Goal: Information Seeking & Learning: Learn about a topic

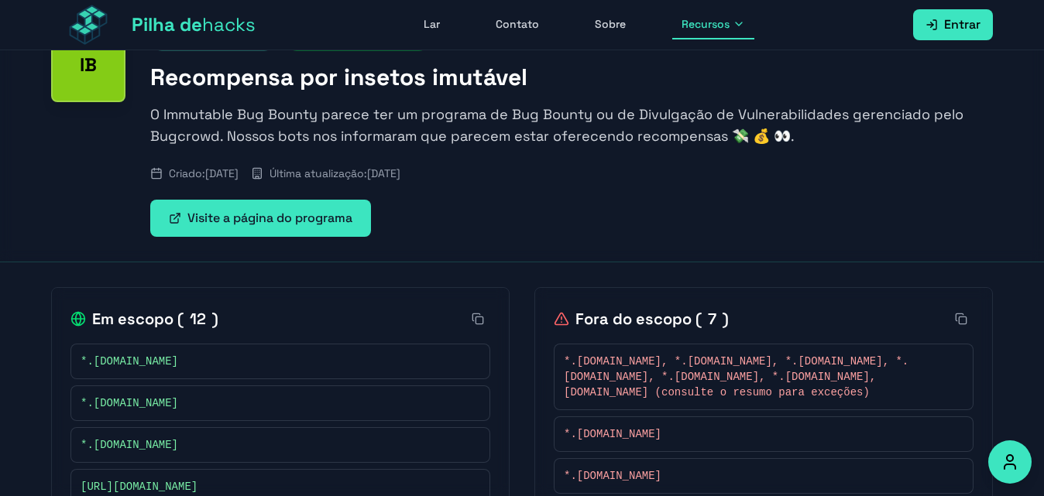
scroll to position [176, 0]
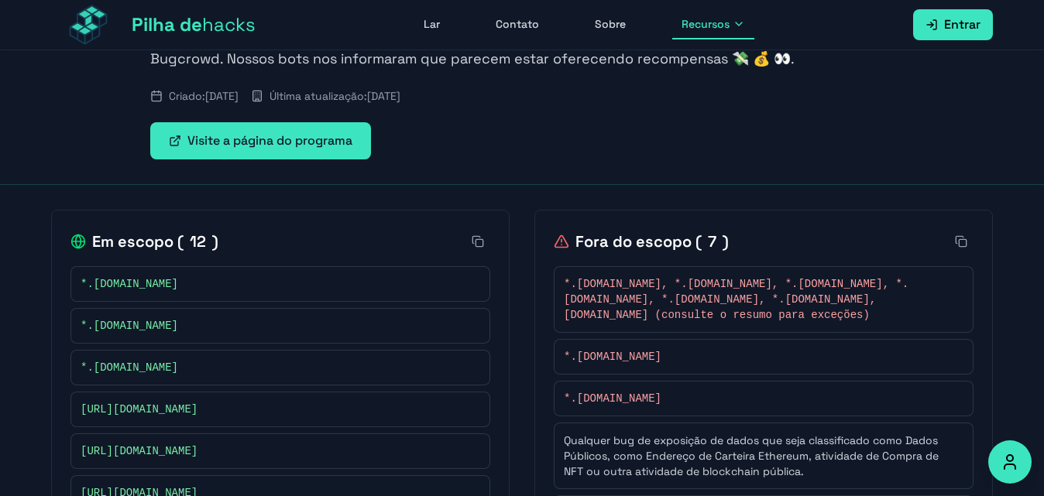
click at [274, 140] on font "Visite a página do programa" at bounding box center [269, 140] width 165 height 16
click at [475, 240] on rect at bounding box center [478, 242] width 7 height 7
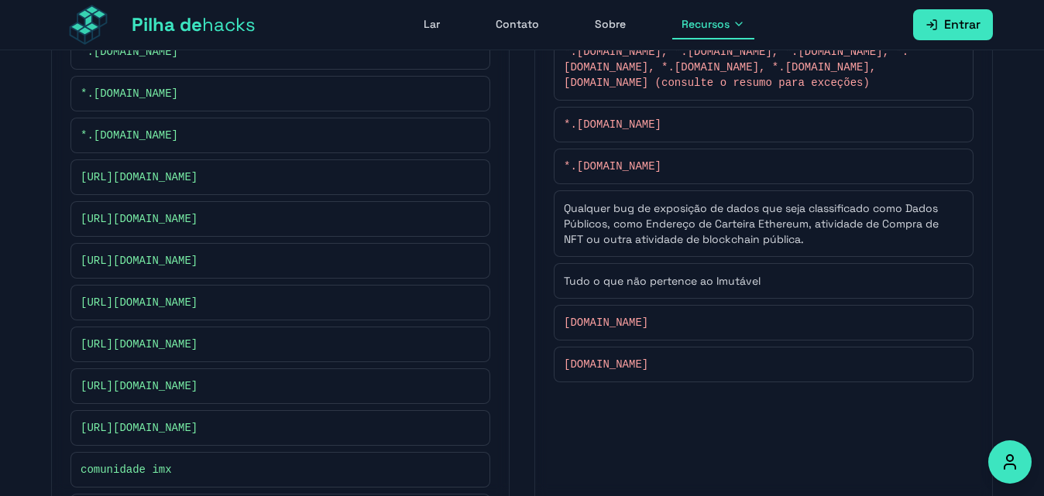
scroll to position [485, 0]
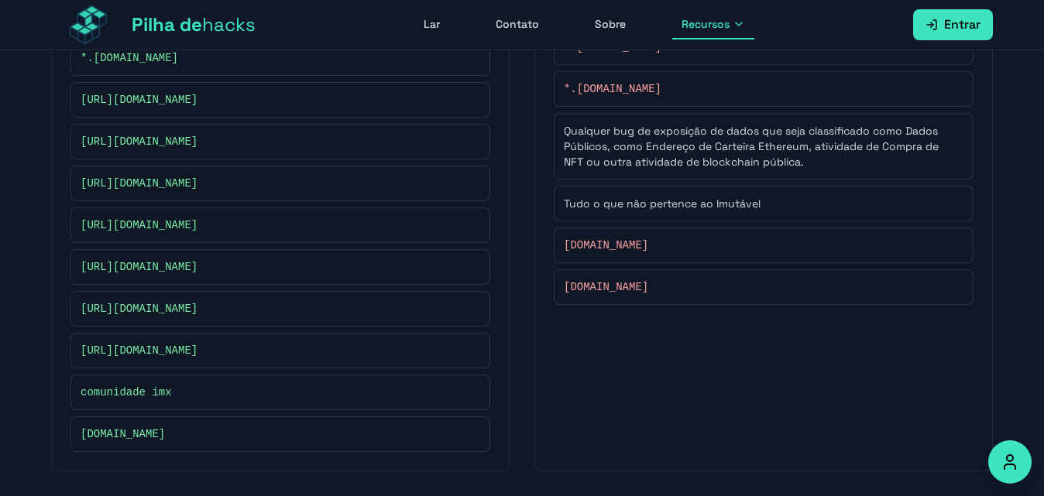
drag, startPoint x: 1017, startPoint y: 0, endPoint x: 17, endPoint y: 114, distance: 1006.1
click at [19, 114] on div "Voltar para Programas IB Multidão de insetos Oferece recompensas Recompensa por…" at bounding box center [522, 30] width 1044 height 931
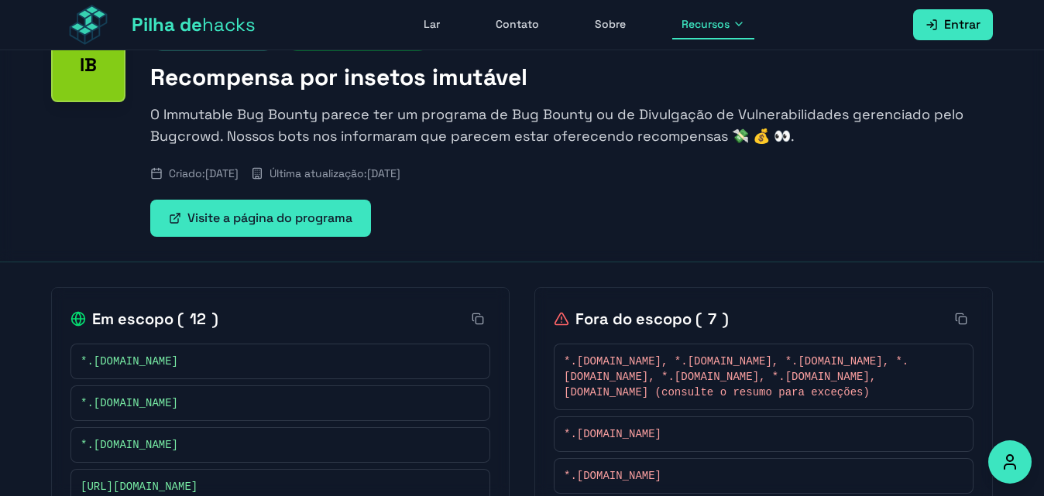
scroll to position [176, 0]
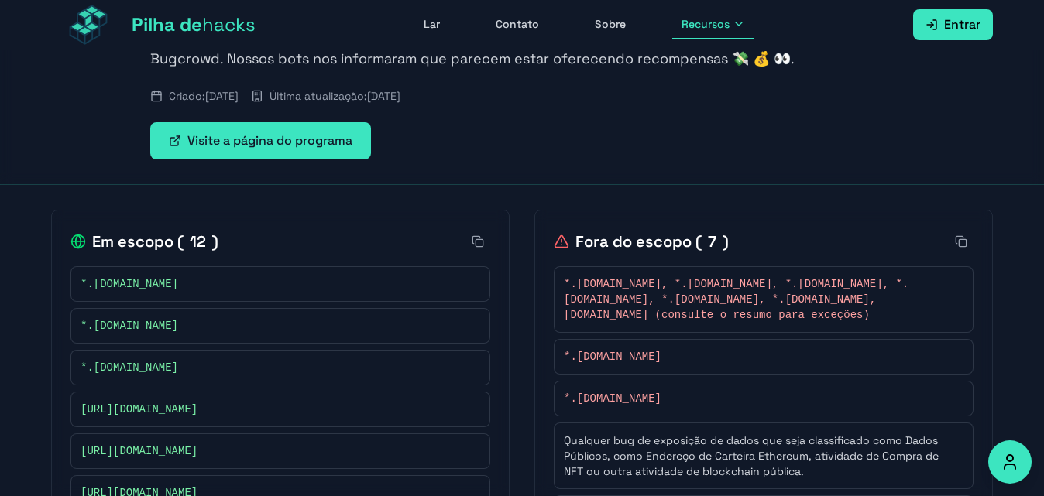
click at [81, 283] on font "*.[DOMAIN_NAME]" at bounding box center [130, 284] width 98 height 12
drag, startPoint x: 81, startPoint y: 283, endPoint x: 107, endPoint y: 283, distance: 26.3
click at [103, 283] on font "*.[DOMAIN_NAME]" at bounding box center [130, 284] width 98 height 12
click at [118, 285] on font "*.[DOMAIN_NAME]" at bounding box center [130, 284] width 98 height 12
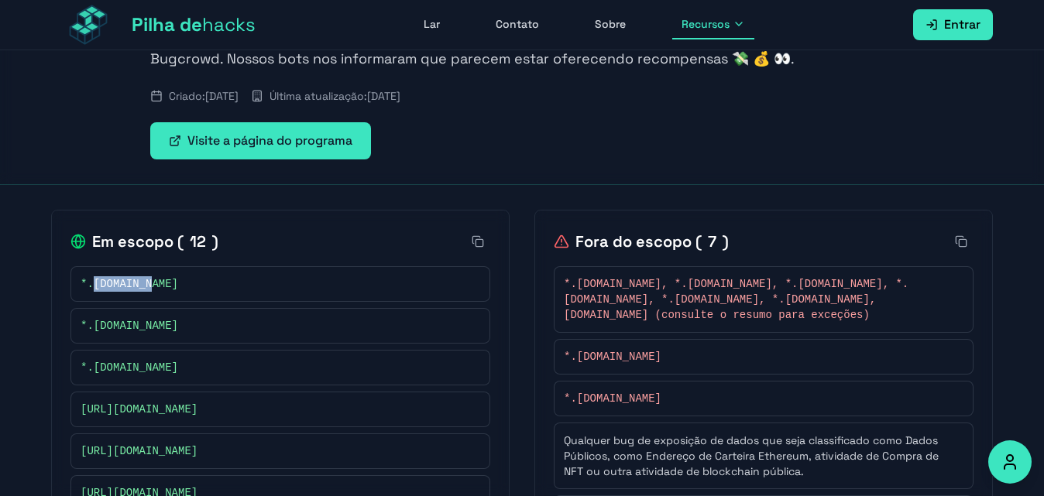
click at [81, 284] on font "*.[DOMAIN_NAME]" at bounding box center [130, 284] width 98 height 12
drag, startPoint x: 81, startPoint y: 284, endPoint x: 186, endPoint y: 282, distance: 104.6
click at [186, 282] on div "*.[DOMAIN_NAME]" at bounding box center [281, 283] width 400 height 15
copy div "*.[DOMAIN_NAME]"
click at [723, 96] on div "Criado: [DATE] Última atualização: [DATE]" at bounding box center [571, 95] width 842 height 15
